Goal: Task Accomplishment & Management: Manage account settings

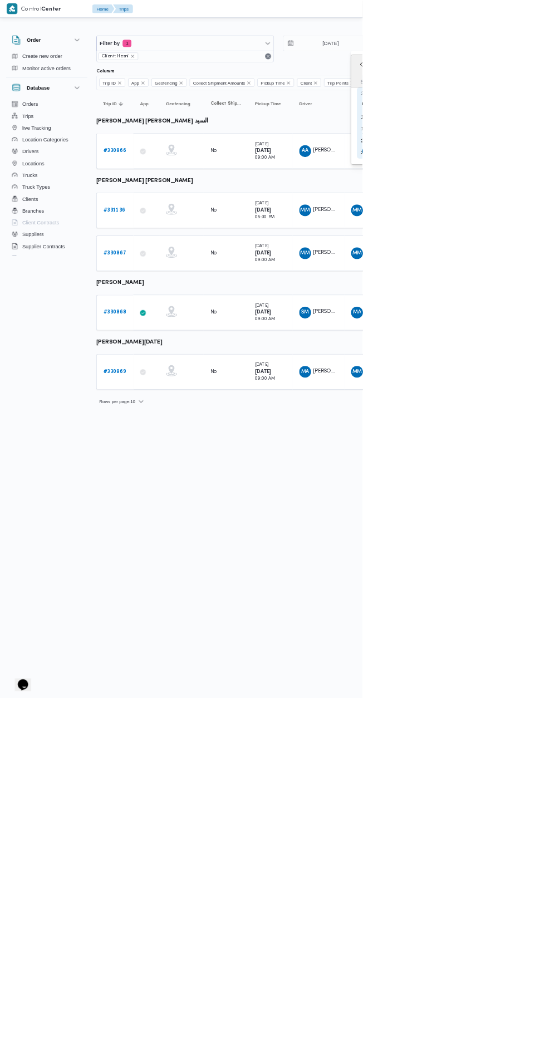
type input "[DATE]"
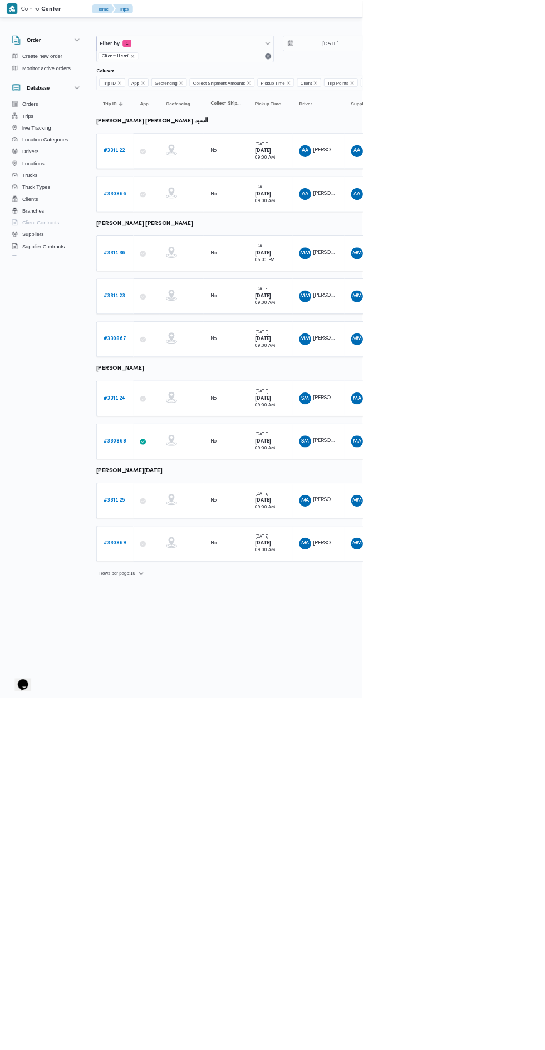
click at [158, 595] on b "# 331124" at bounding box center [171, 598] width 33 height 7
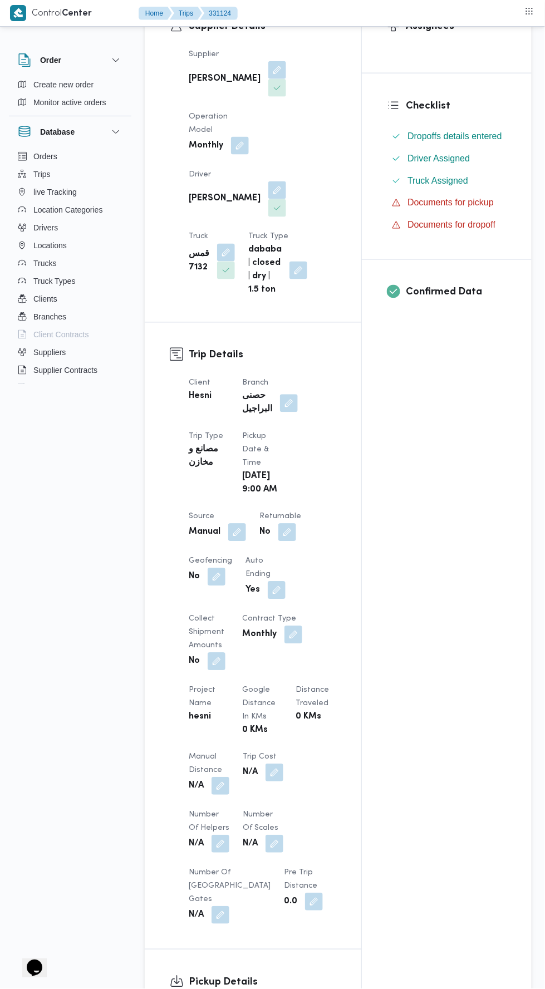
scroll to position [227, 0]
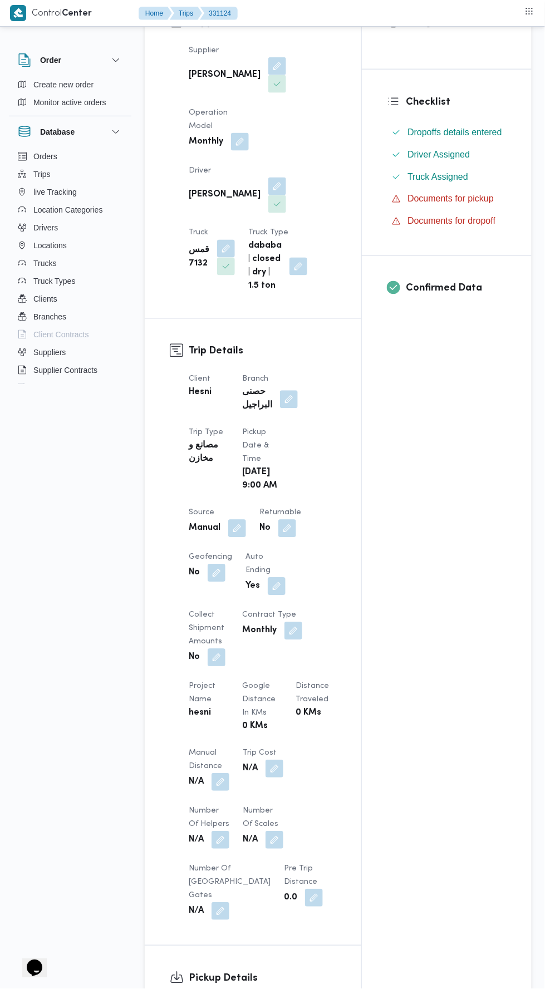
click at [231, 520] on button "button" at bounding box center [237, 529] width 18 height 18
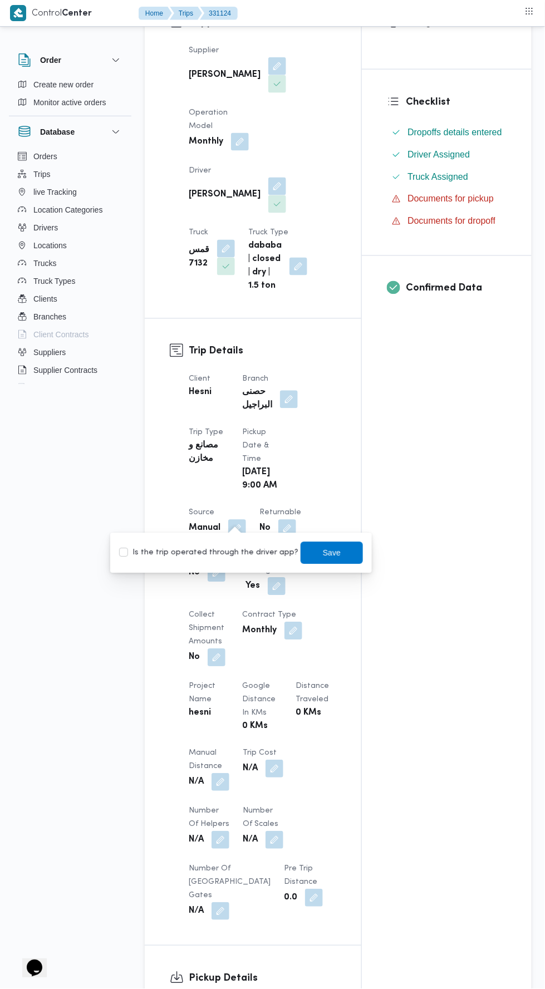
click at [185, 548] on label "Is the trip operated through the driver app?" at bounding box center [208, 553] width 179 height 13
checkbox input "true"
click at [323, 555] on span "Save" at bounding box center [332, 553] width 18 height 13
